Goal: Use online tool/utility: Utilize a website feature to perform a specific function

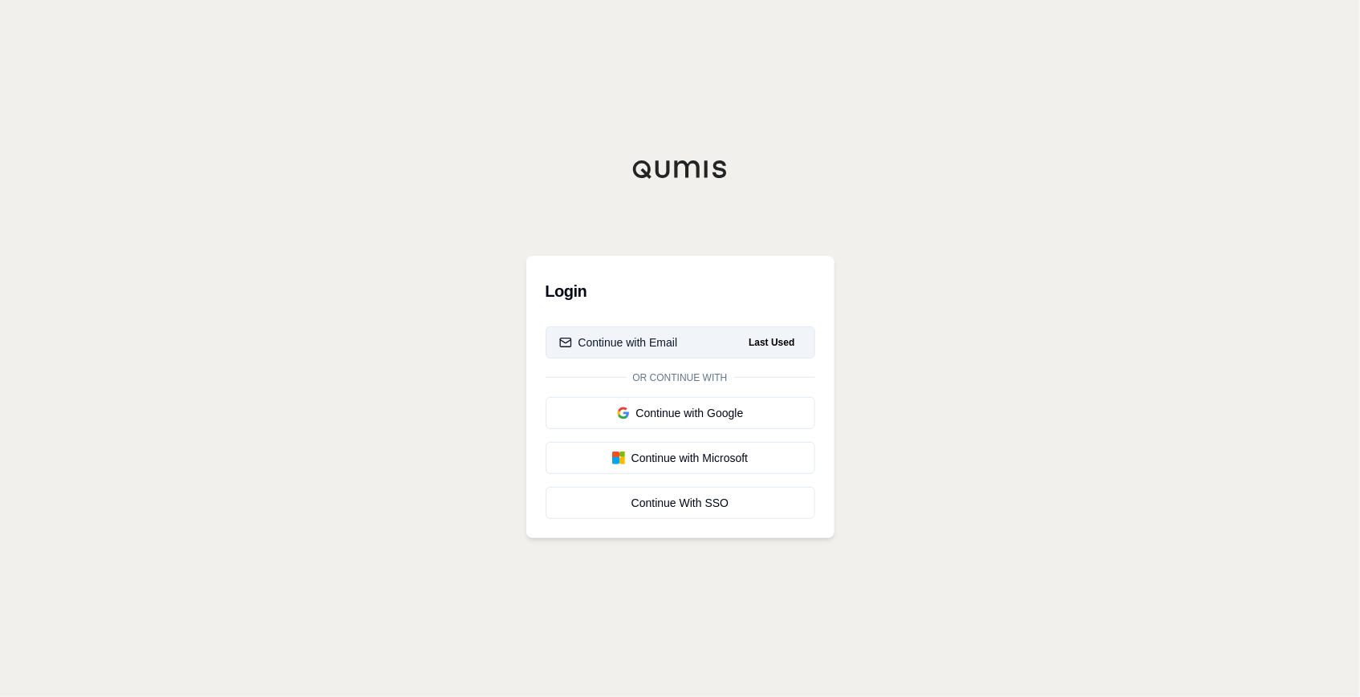
click at [636, 351] on button "Continue with Email Last Used" at bounding box center [681, 343] width 270 height 32
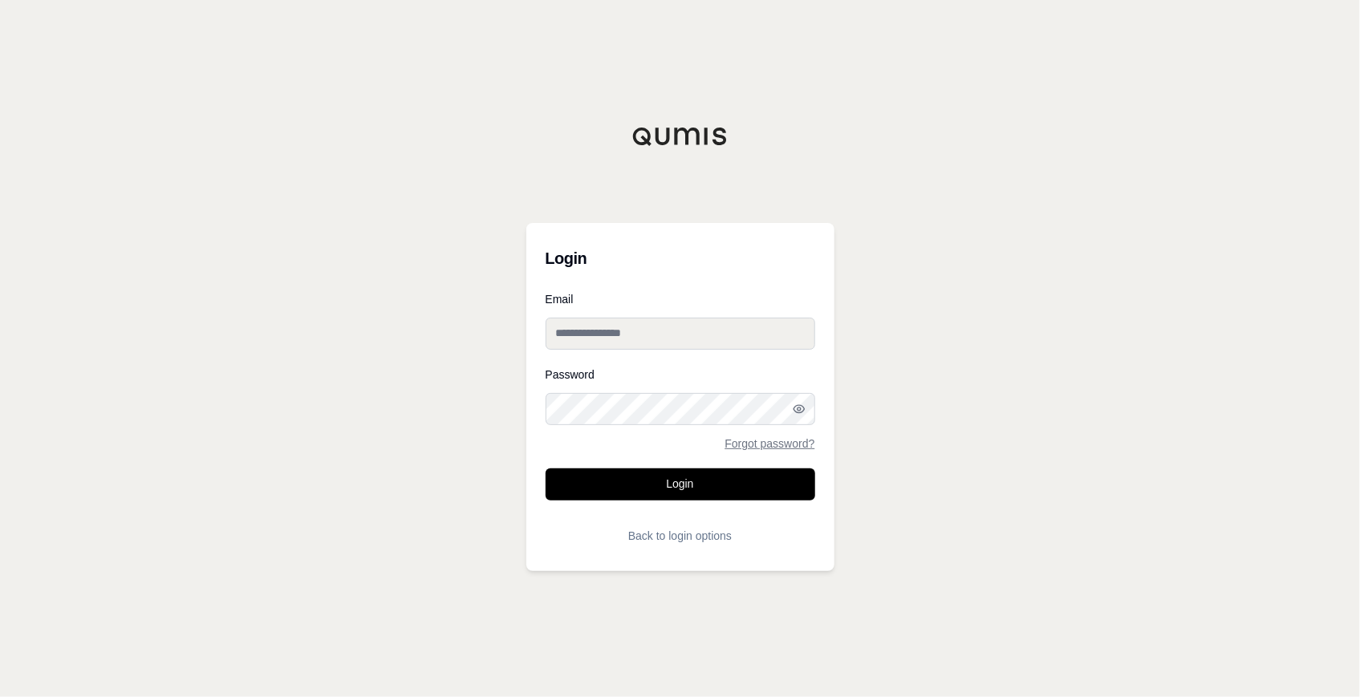
type input "**********"
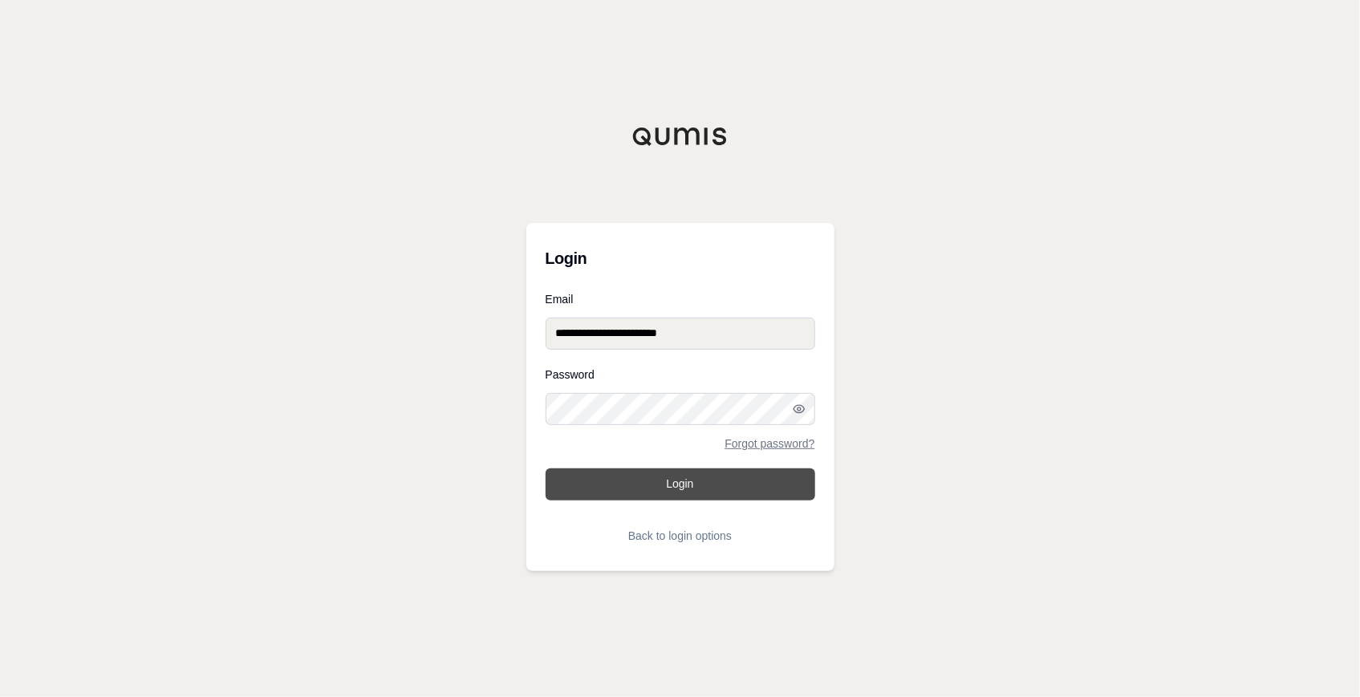
click at [629, 478] on button "Login" at bounding box center [681, 485] width 270 height 32
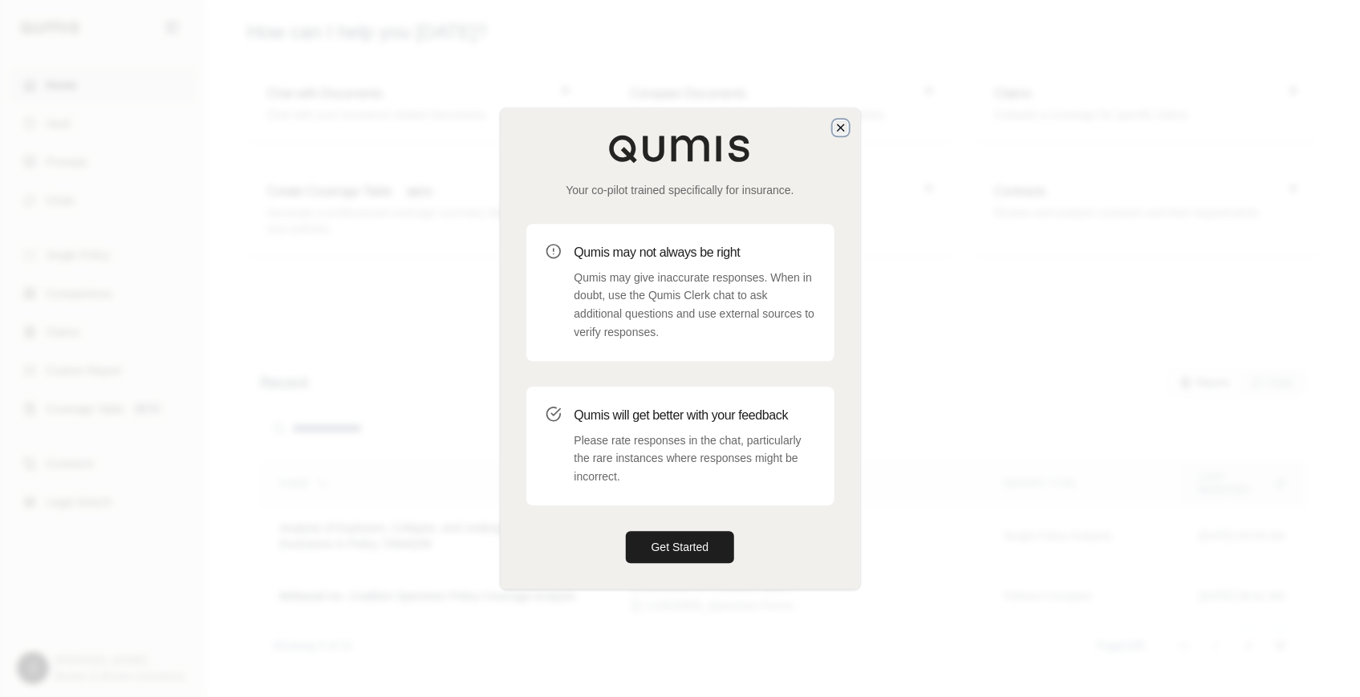
click at [839, 124] on icon "button" at bounding box center [841, 127] width 13 height 13
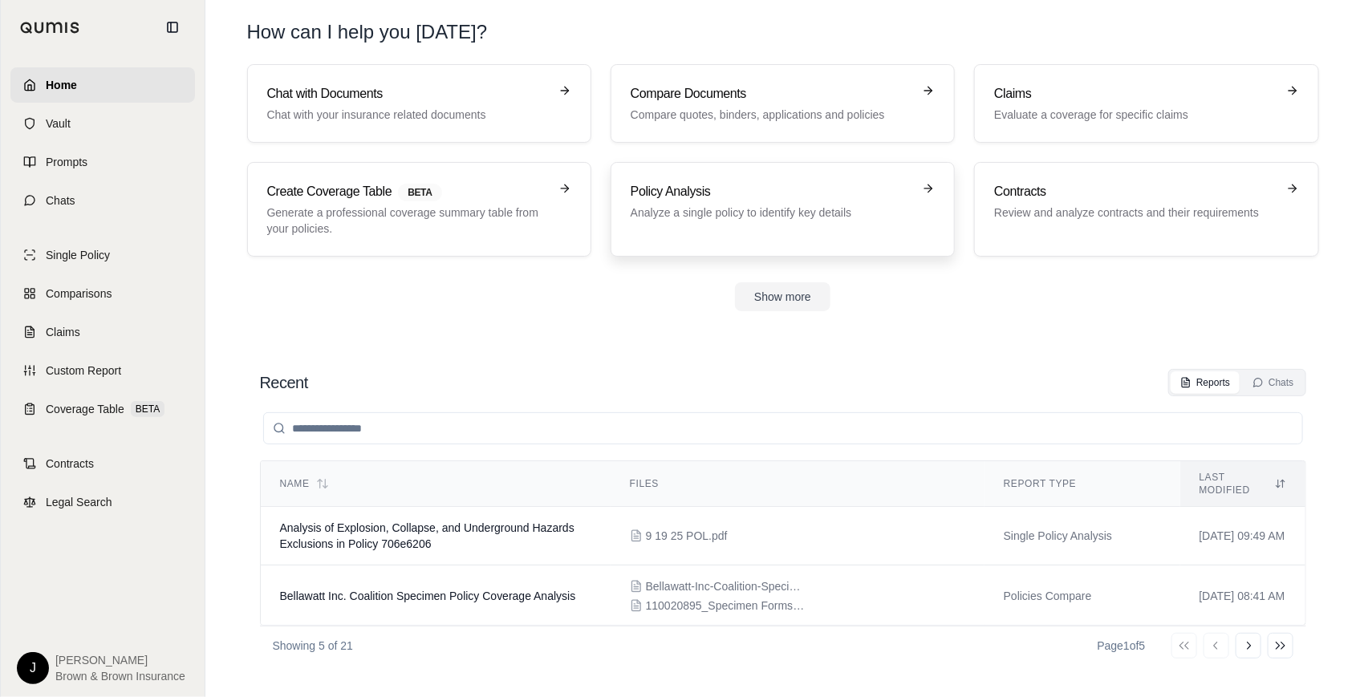
click at [756, 203] on div "Policy Analysis Analyze a single policy to identify key details" at bounding box center [772, 201] width 282 height 39
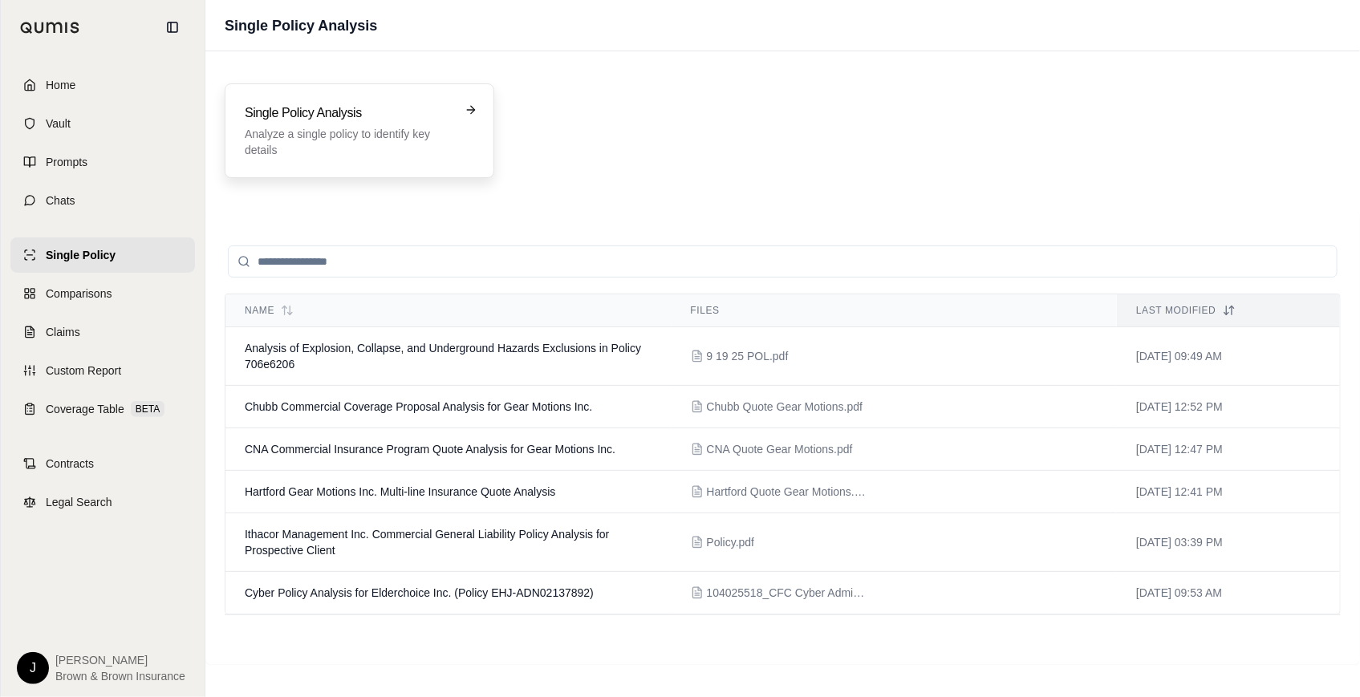
click at [426, 158] on div "Single Policy Analysis Analyze a single policy to identify key details" at bounding box center [360, 130] width 270 height 95
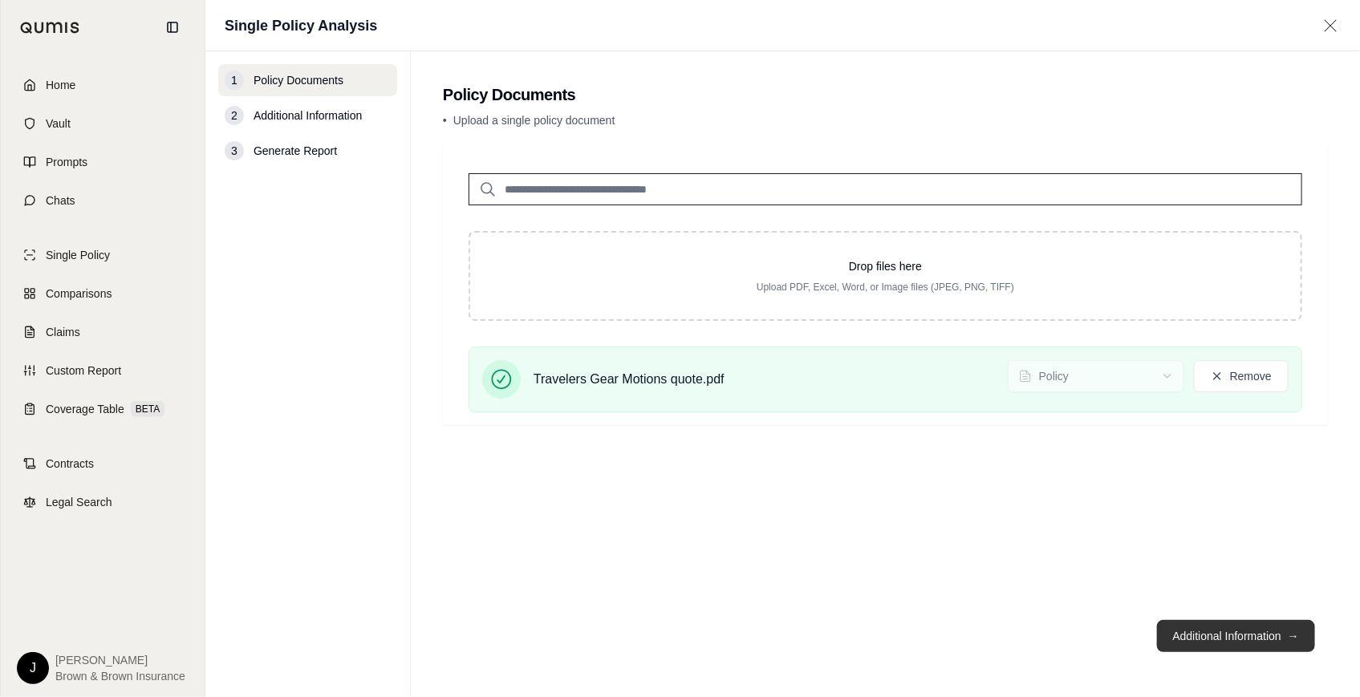
click at [1209, 632] on button "Additional Information →" at bounding box center [1236, 636] width 158 height 32
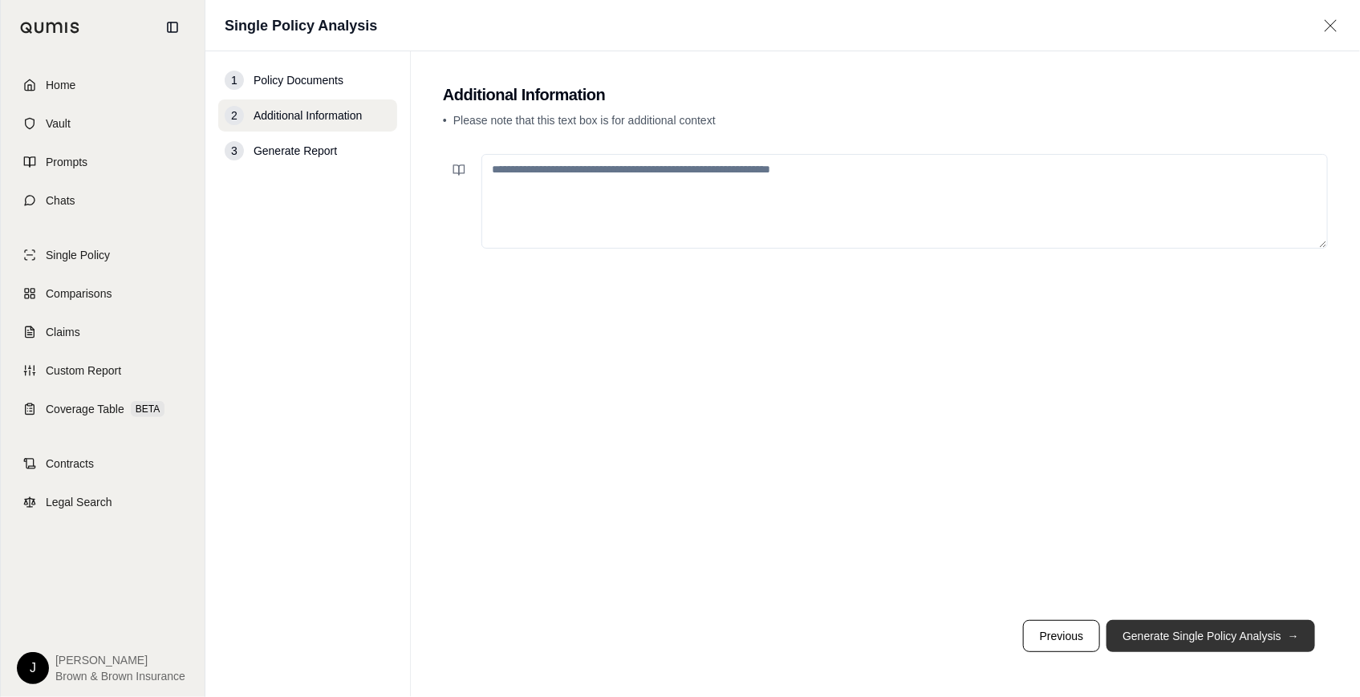
click at [1246, 645] on button "Generate Single Policy Analysis →" at bounding box center [1211, 636] width 209 height 32
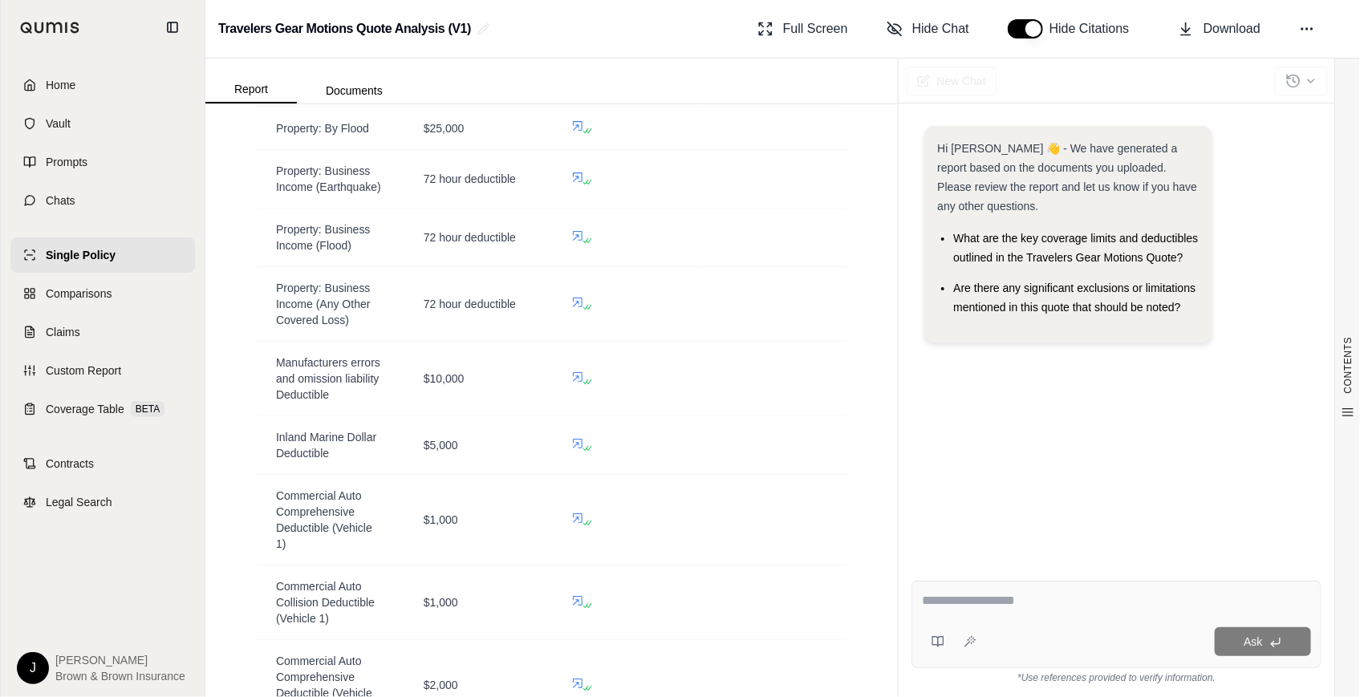
scroll to position [6347, 0]
